Goal: Information Seeking & Learning: Learn about a topic

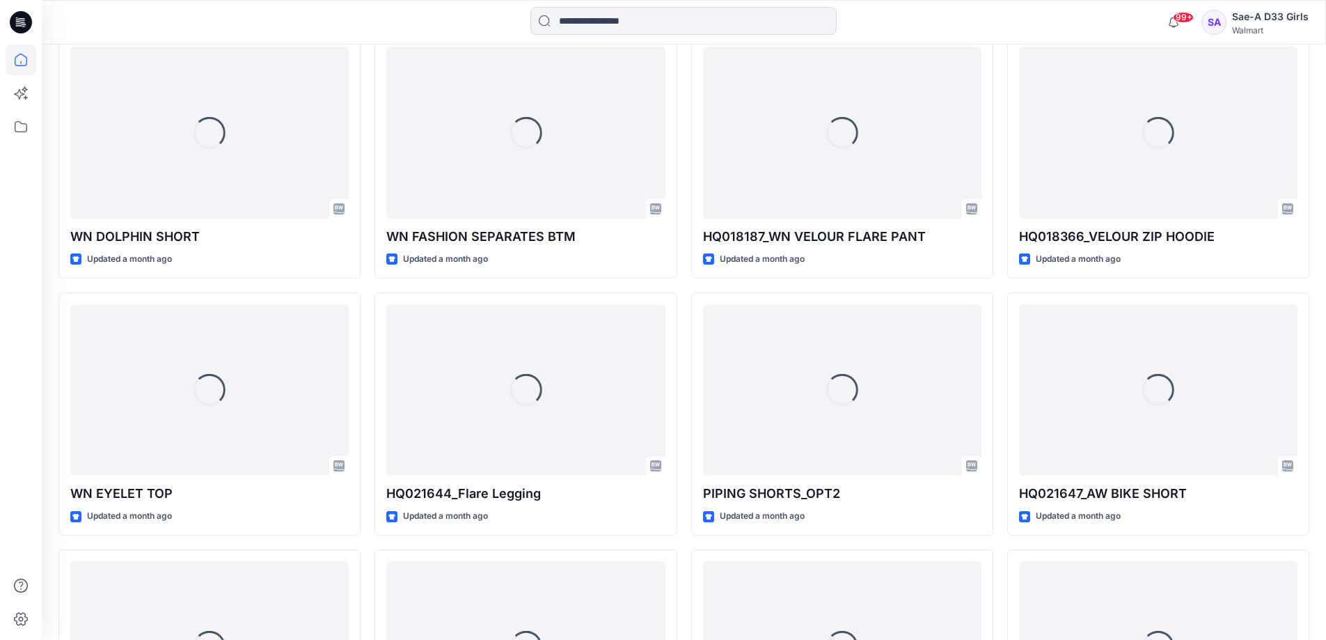
scroll to position [3550, 0]
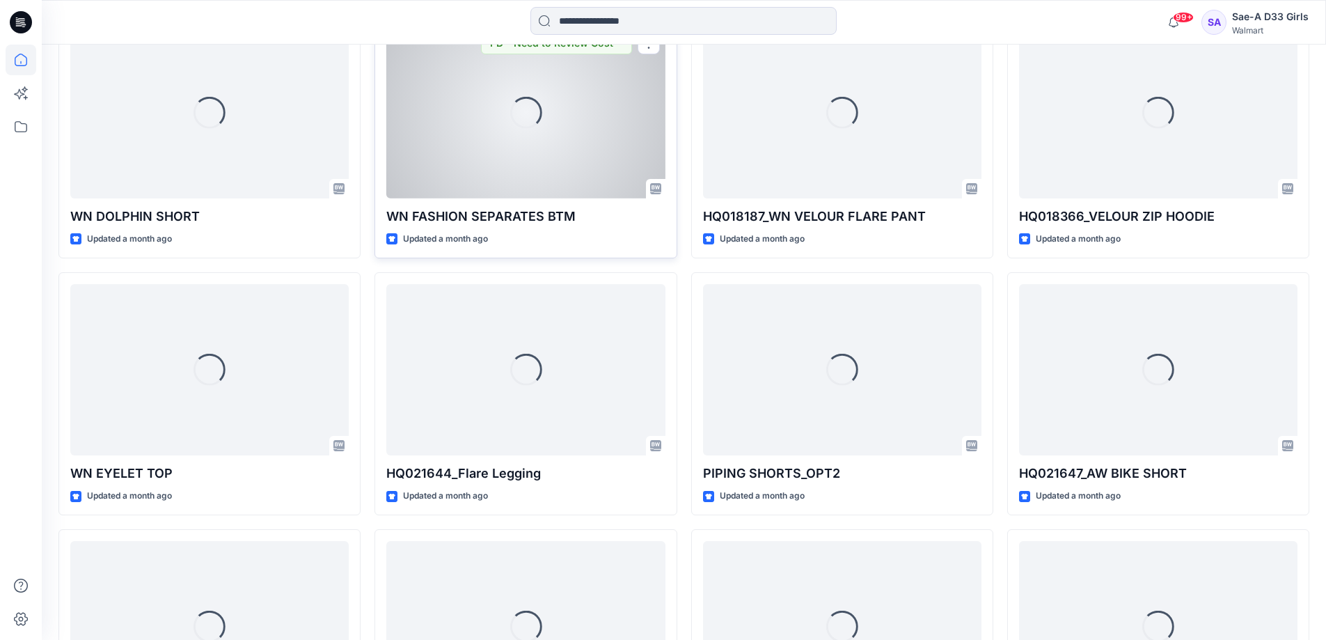
click at [519, 226] on p "WN FASHION SEPARATES BTM" at bounding box center [525, 216] width 278 height 19
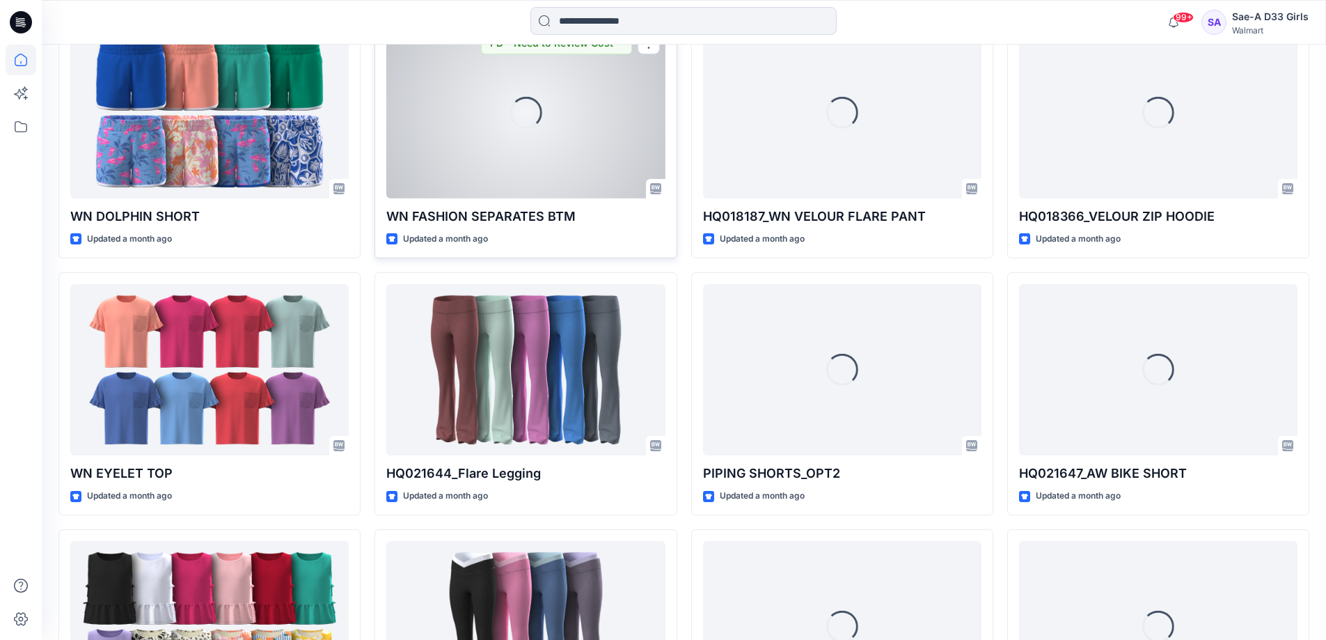
click at [491, 198] on div "Loading..." at bounding box center [525, 112] width 278 height 172
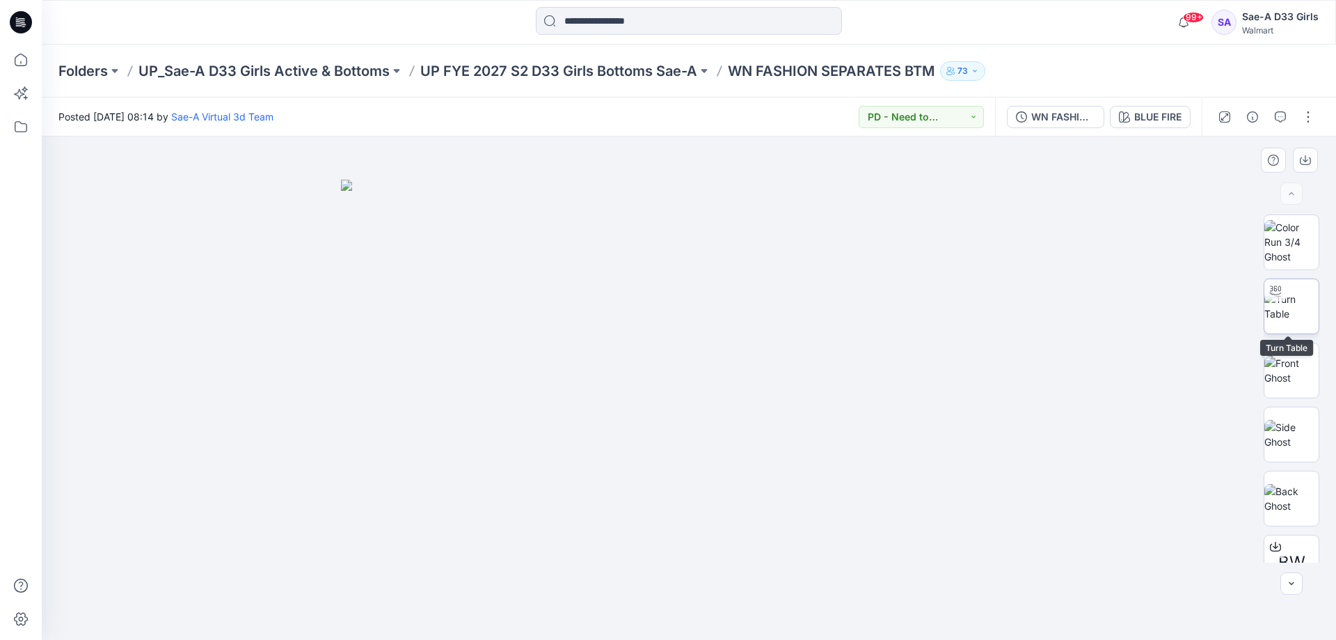
click at [1281, 316] on img at bounding box center [1292, 306] width 54 height 29
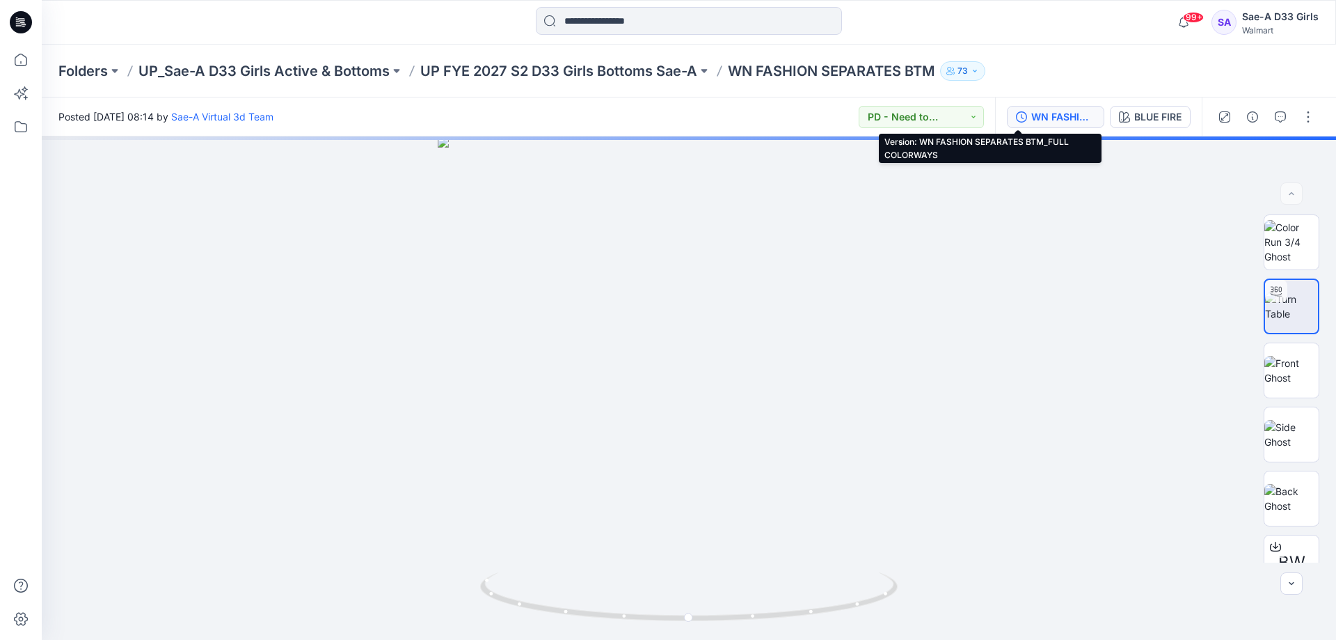
click at [1035, 113] on div "WN FASHION SEPARATES BTM_FULL COLORWAYS" at bounding box center [1064, 116] width 64 height 15
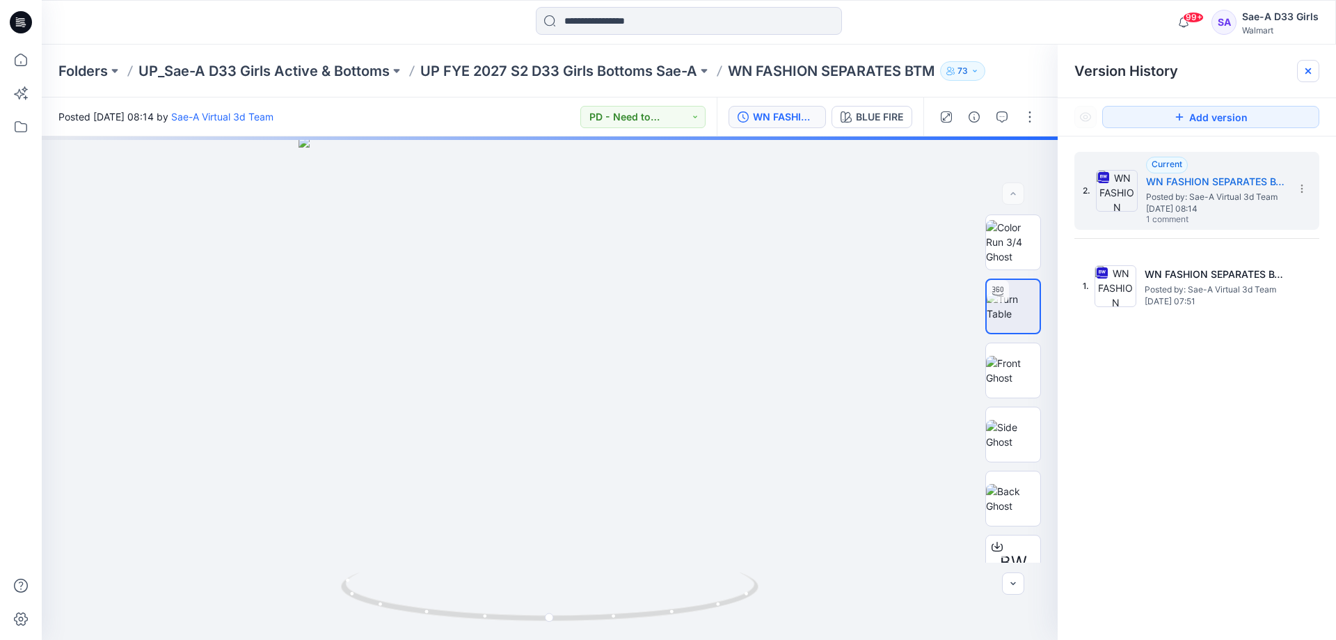
click at [1305, 68] on icon at bounding box center [1308, 70] width 11 height 11
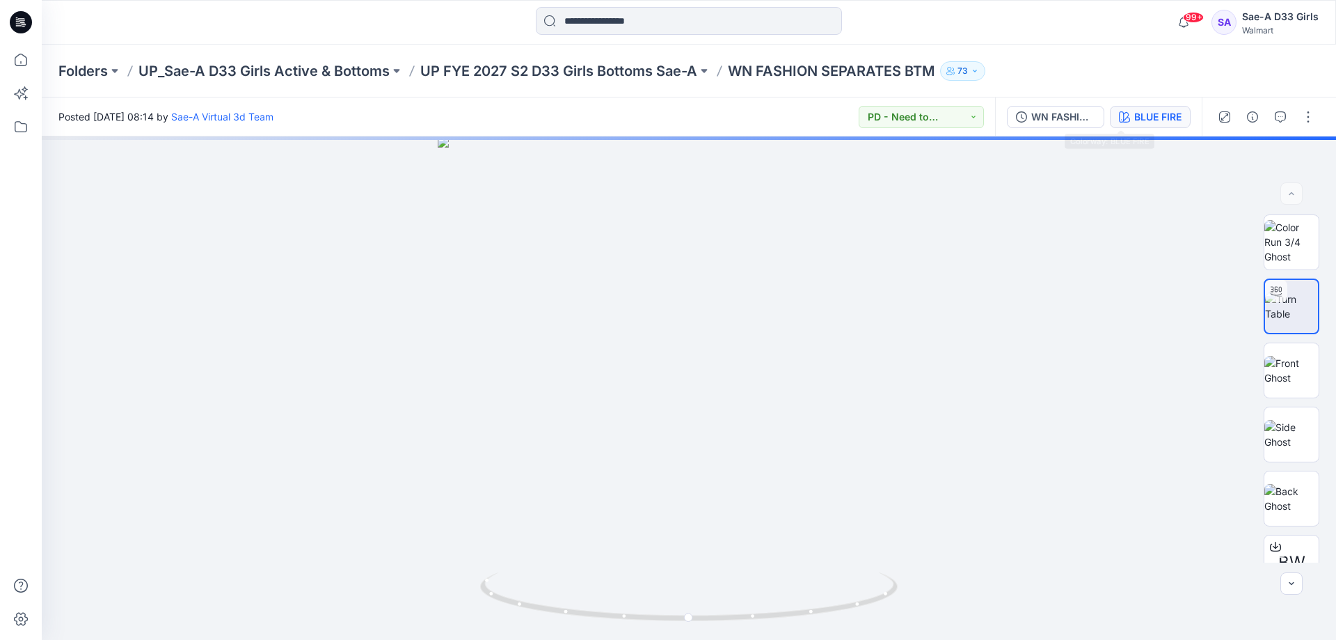
click at [1147, 118] on div "BLUE FIRE" at bounding box center [1158, 116] width 47 height 15
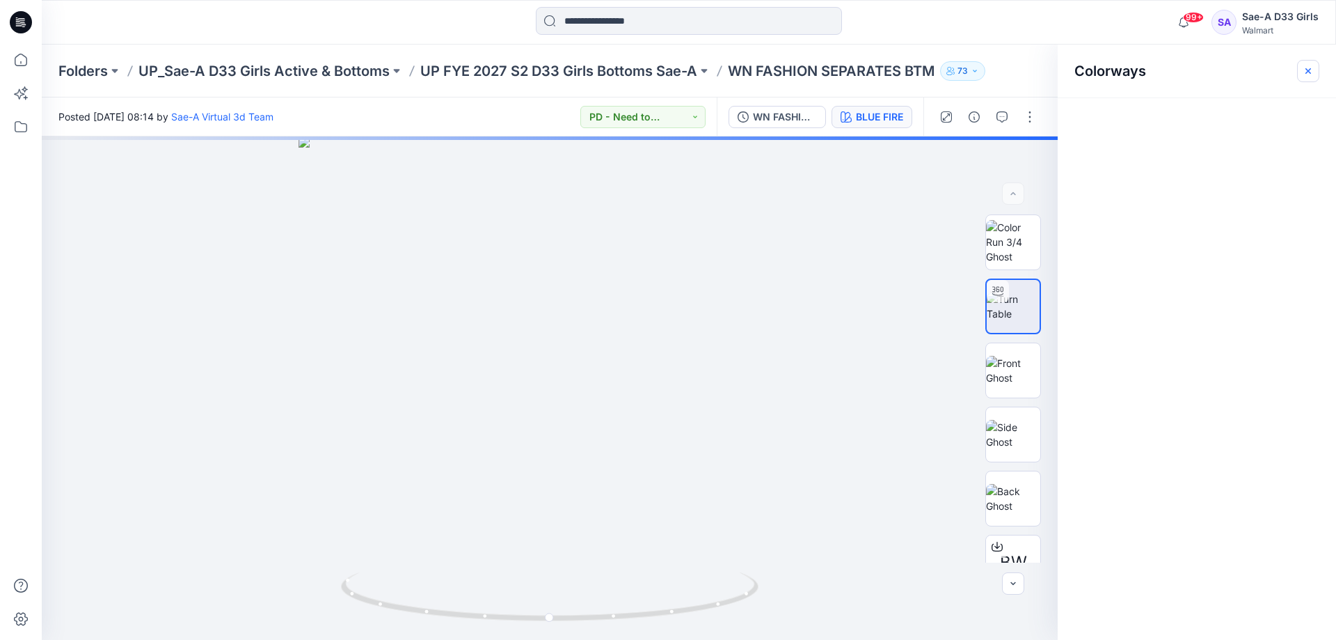
click at [1308, 70] on icon "button" at bounding box center [1308, 70] width 11 height 11
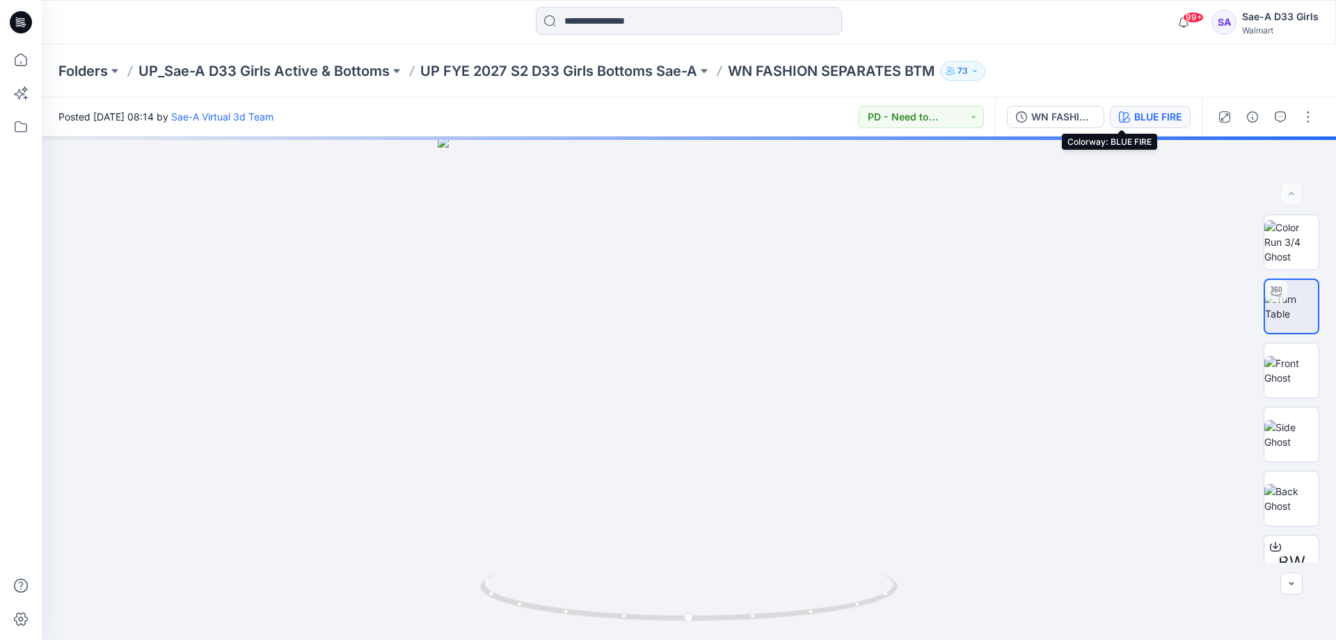
click at [1141, 114] on div "BLUE FIRE" at bounding box center [1158, 116] width 47 height 15
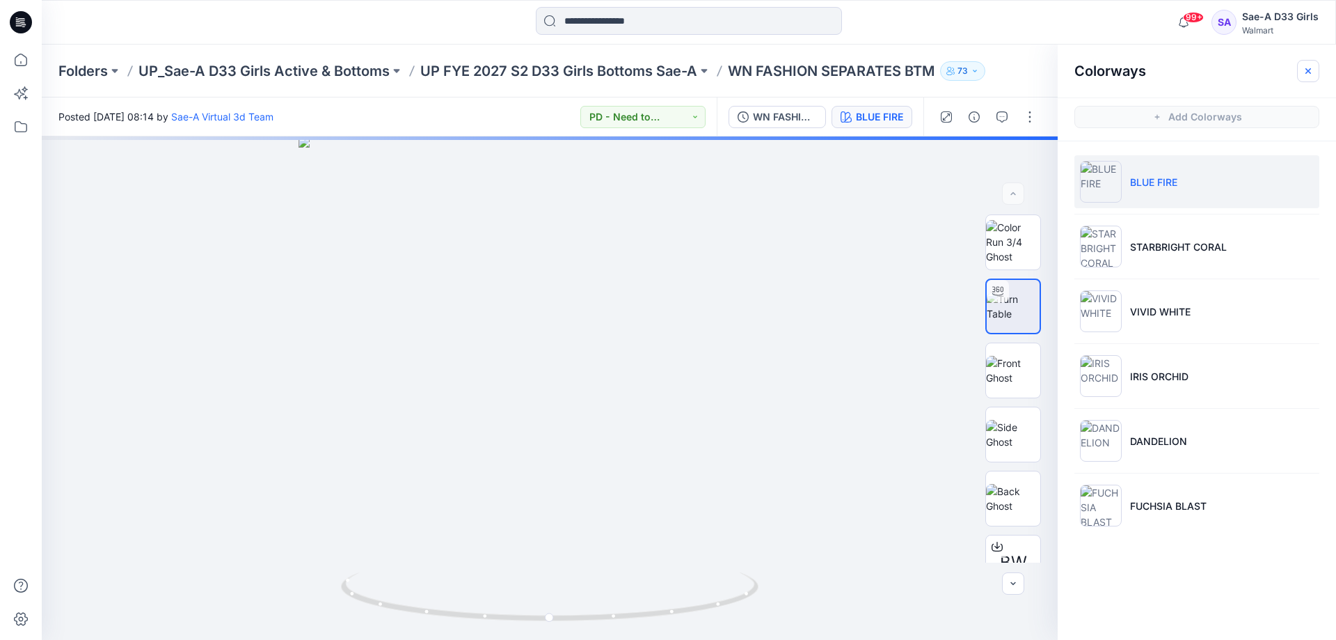
click at [1309, 65] on icon "button" at bounding box center [1308, 70] width 11 height 11
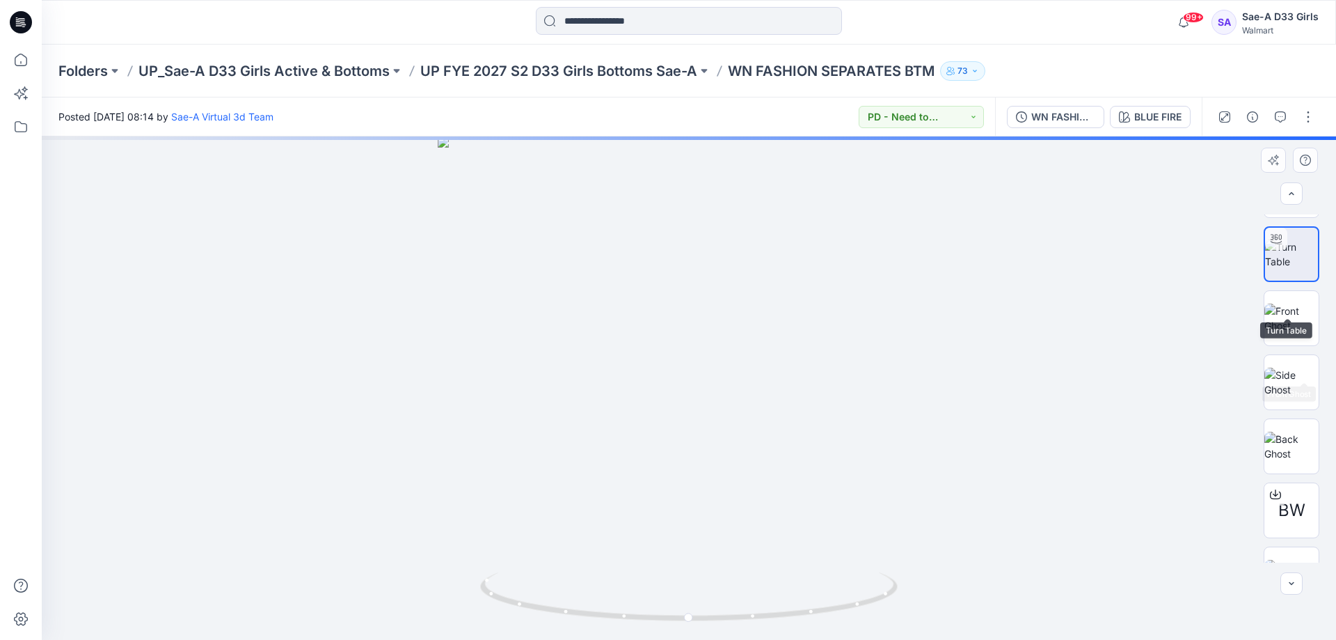
scroll to position [92, 0]
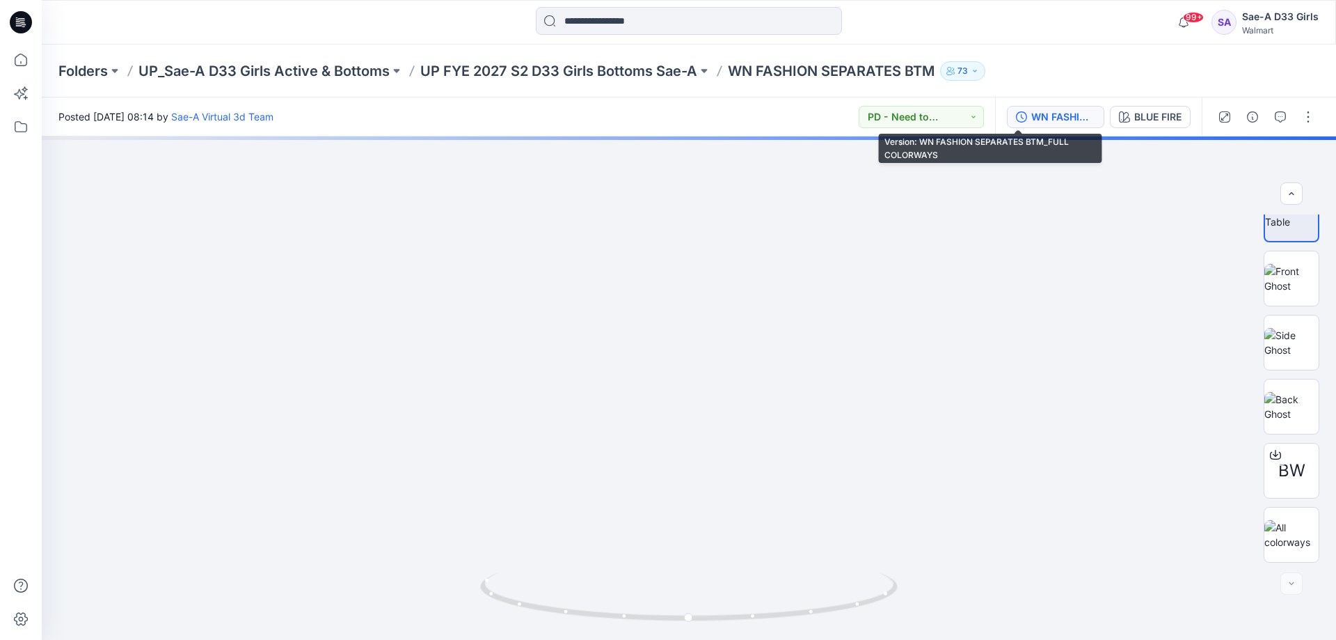
click at [1053, 121] on div "WN FASHION SEPARATES BTM_FULL COLORWAYS" at bounding box center [1064, 116] width 64 height 15
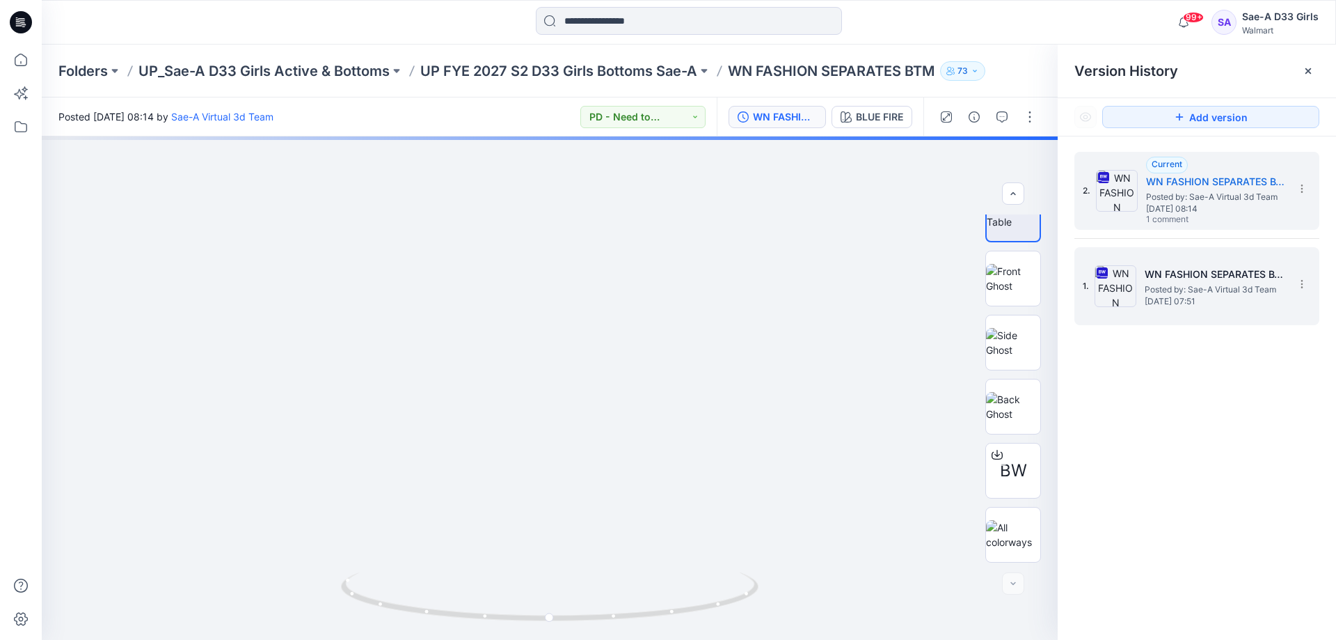
click at [1210, 302] on span "[DATE] 07:51" at bounding box center [1214, 302] width 139 height 10
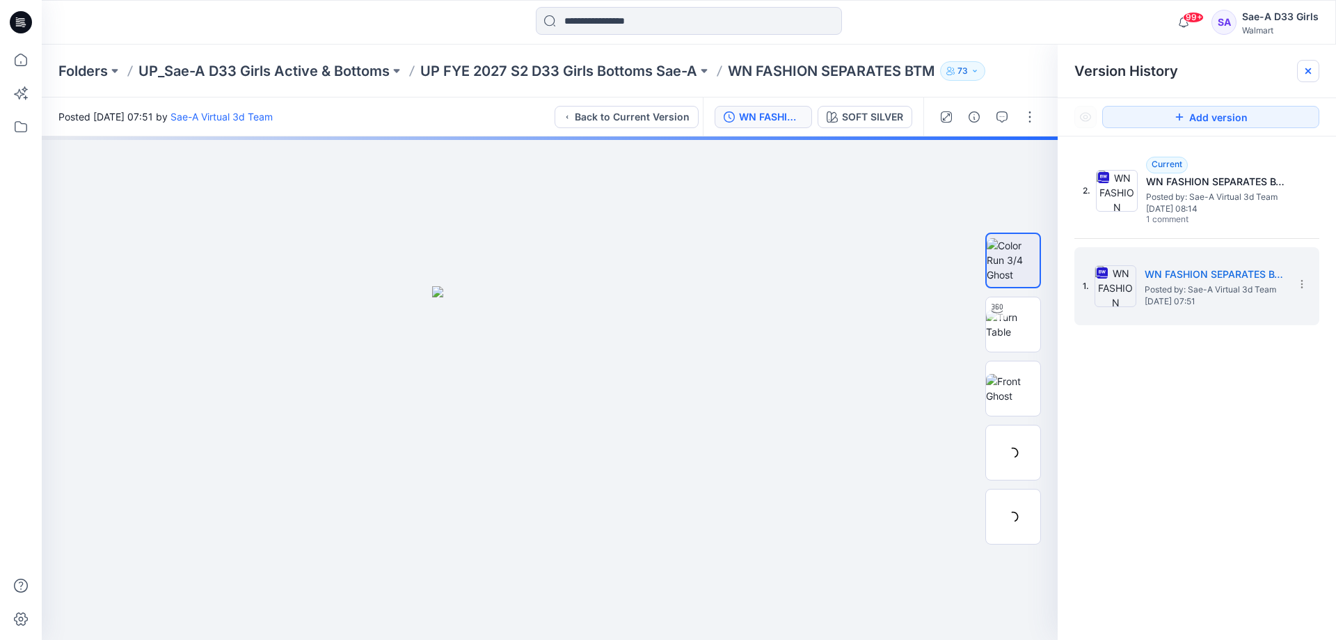
click at [1312, 63] on div at bounding box center [1308, 71] width 22 height 22
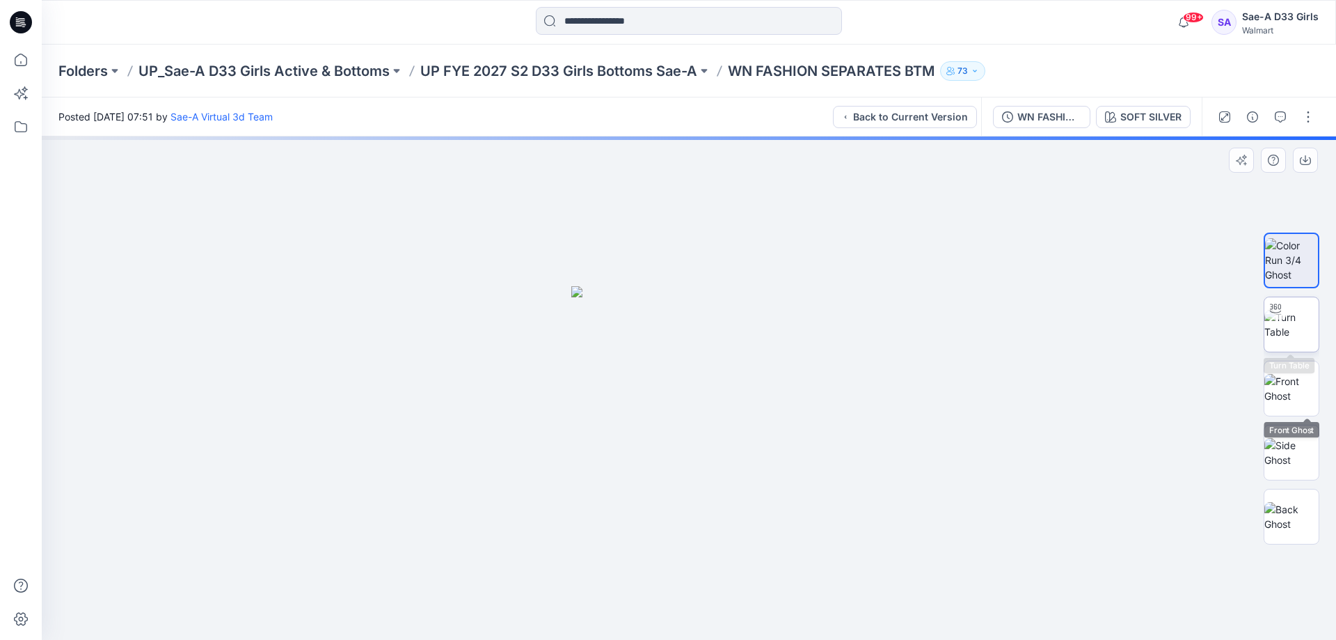
click at [1296, 322] on img at bounding box center [1292, 324] width 54 height 29
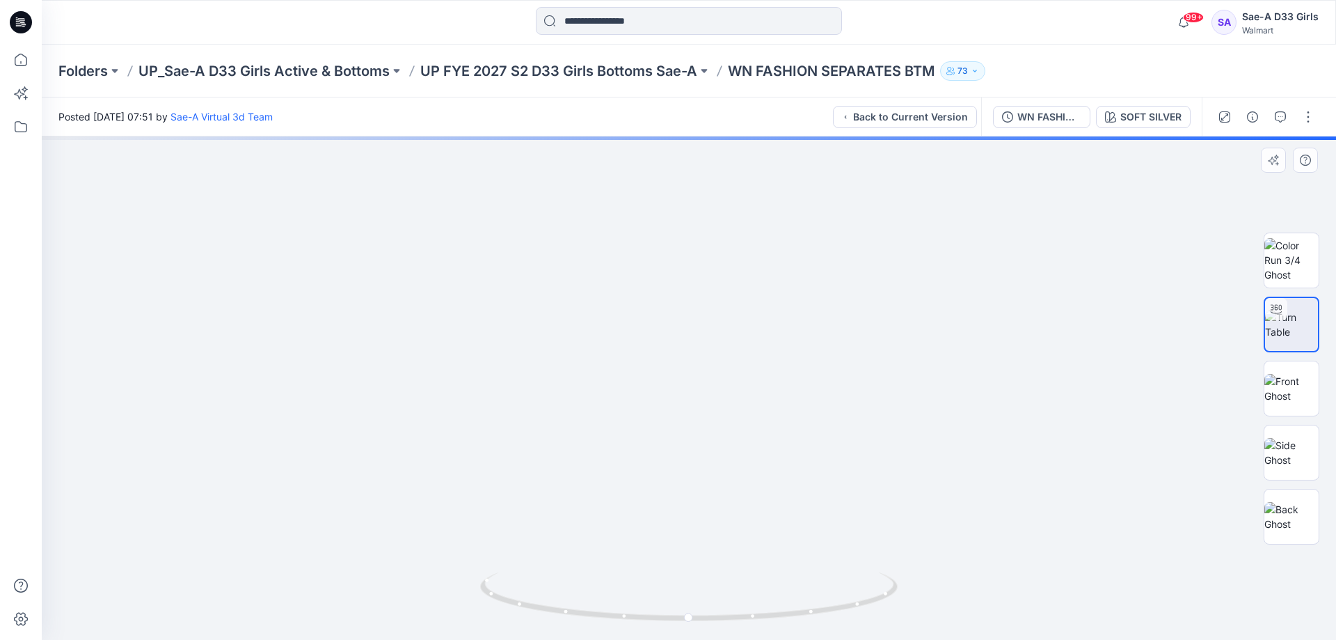
drag, startPoint x: 696, startPoint y: 326, endPoint x: 694, endPoint y: 180, distance: 146.9
click at [694, 180] on img at bounding box center [689, 101] width 1078 height 1078
drag, startPoint x: 768, startPoint y: 369, endPoint x: 780, endPoint y: 298, distance: 72.0
click at [776, 299] on img at bounding box center [689, 292] width 695 height 695
click at [1099, 246] on div at bounding box center [689, 387] width 1295 height 503
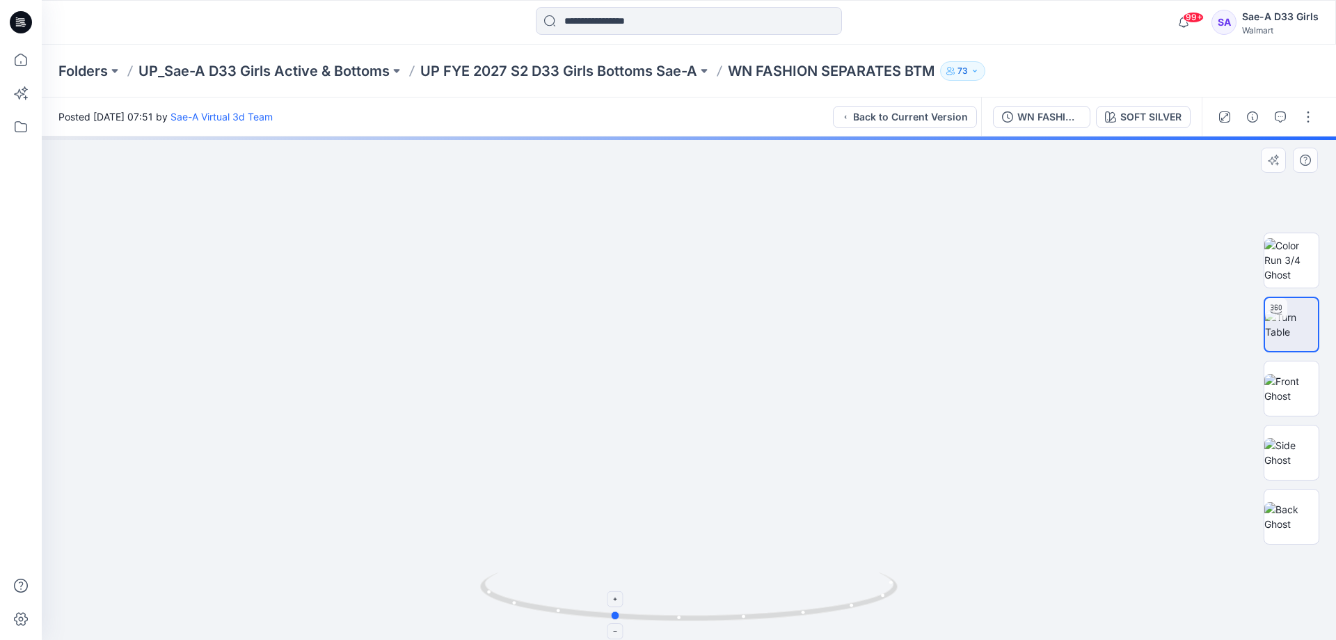
drag, startPoint x: 690, startPoint y: 617, endPoint x: 614, endPoint y: 612, distance: 76.1
click at [614, 612] on circle at bounding box center [616, 615] width 8 height 8
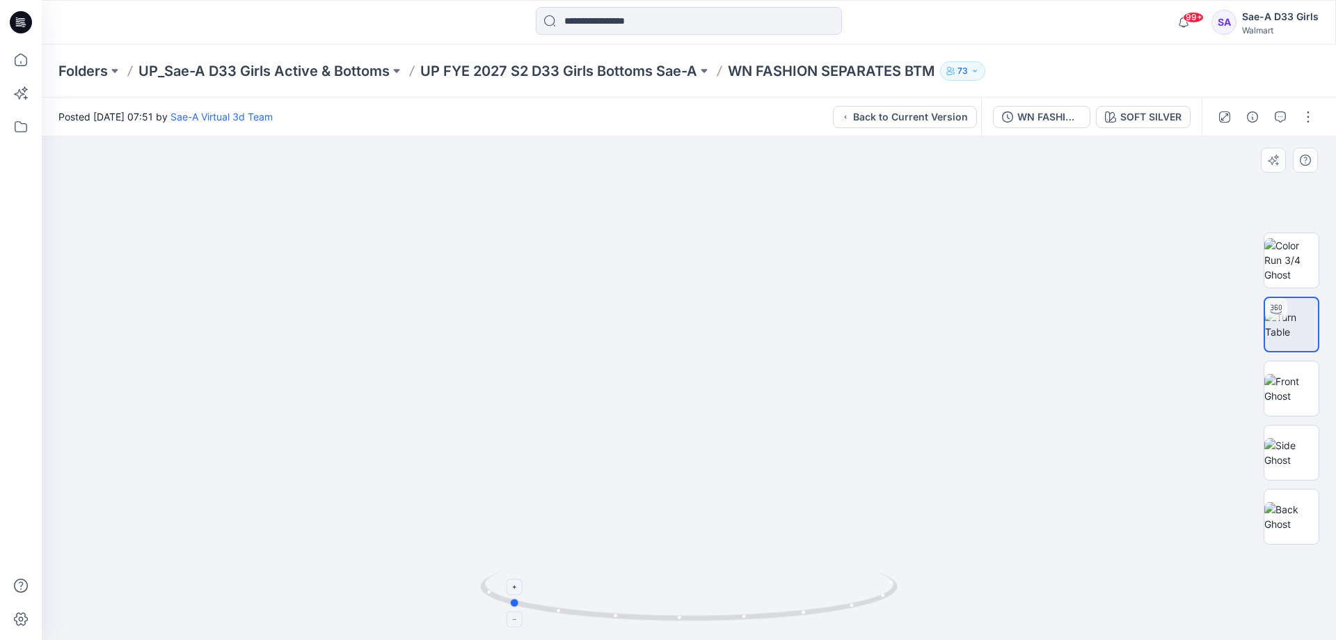
drag, startPoint x: 615, startPoint y: 621, endPoint x: 511, endPoint y: 612, distance: 104.7
click at [511, 612] on icon at bounding box center [690, 598] width 421 height 52
